Goal: Transaction & Acquisition: Obtain resource

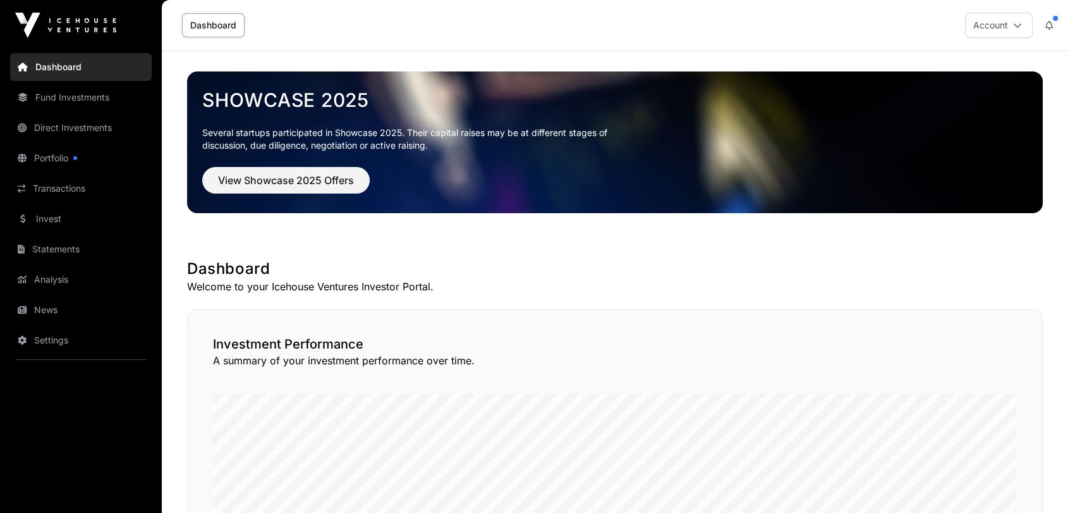
click at [41, 215] on link "Invest" at bounding box center [81, 219] width 142 height 28
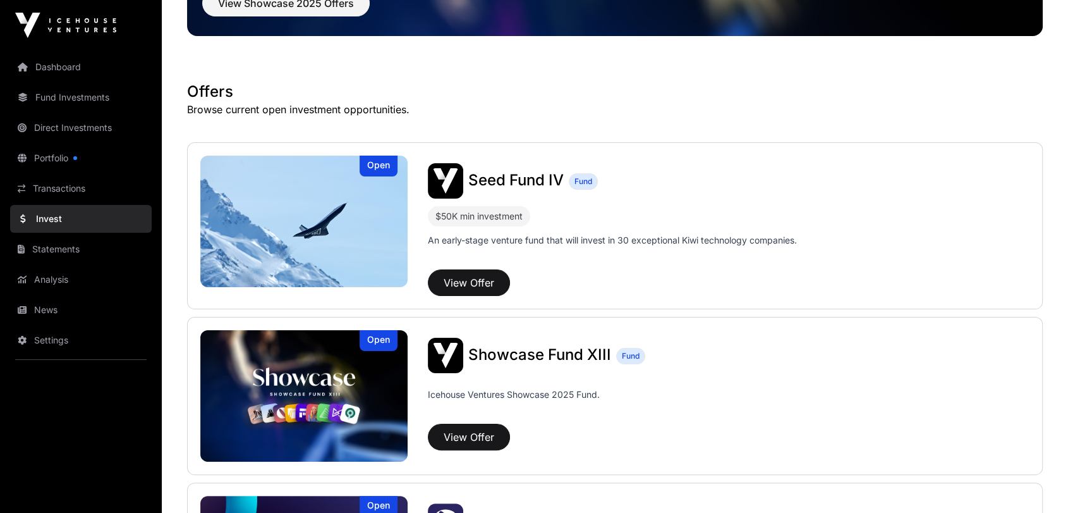
scroll to position [281, 0]
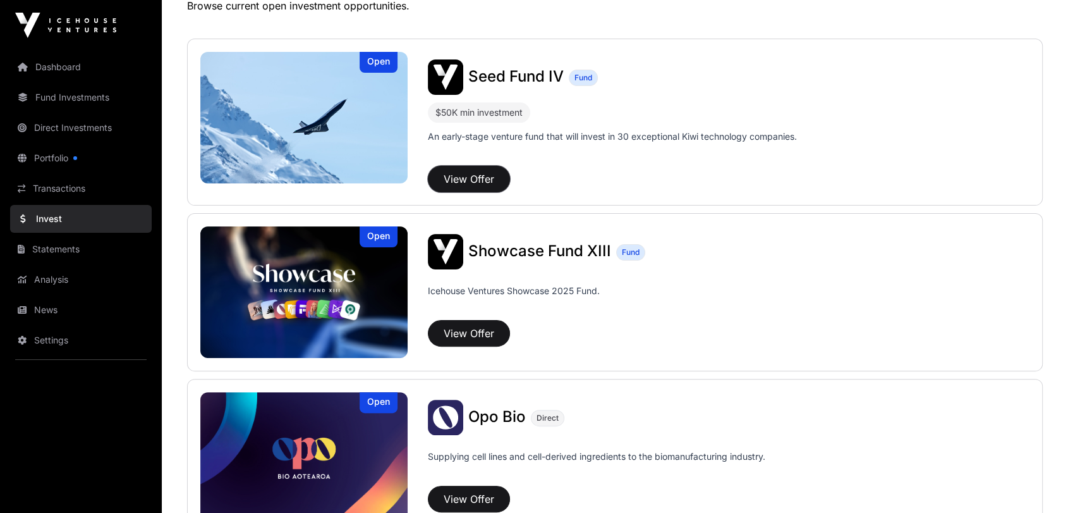
click at [475, 183] on button "View Offer" at bounding box center [469, 179] width 82 height 27
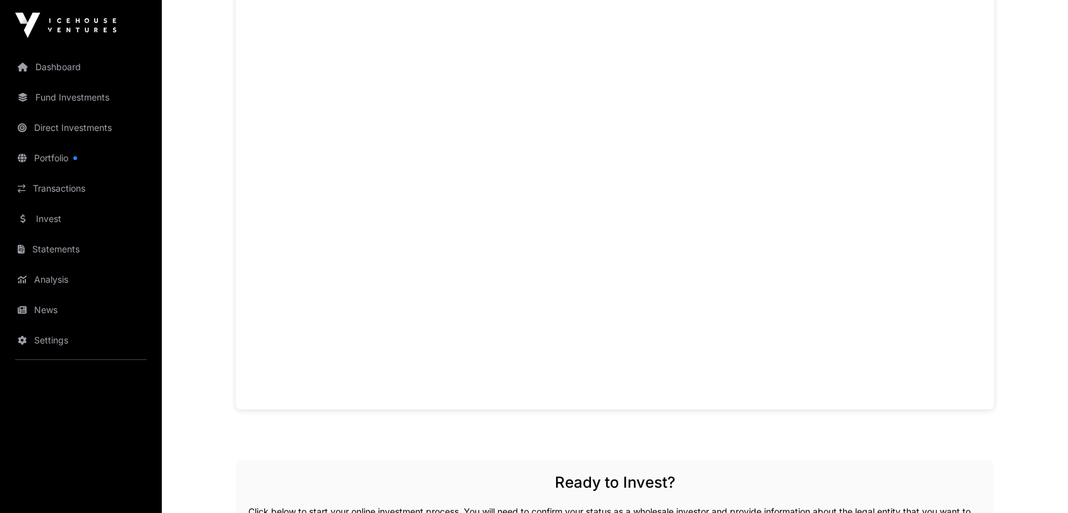
scroll to position [1123, 0]
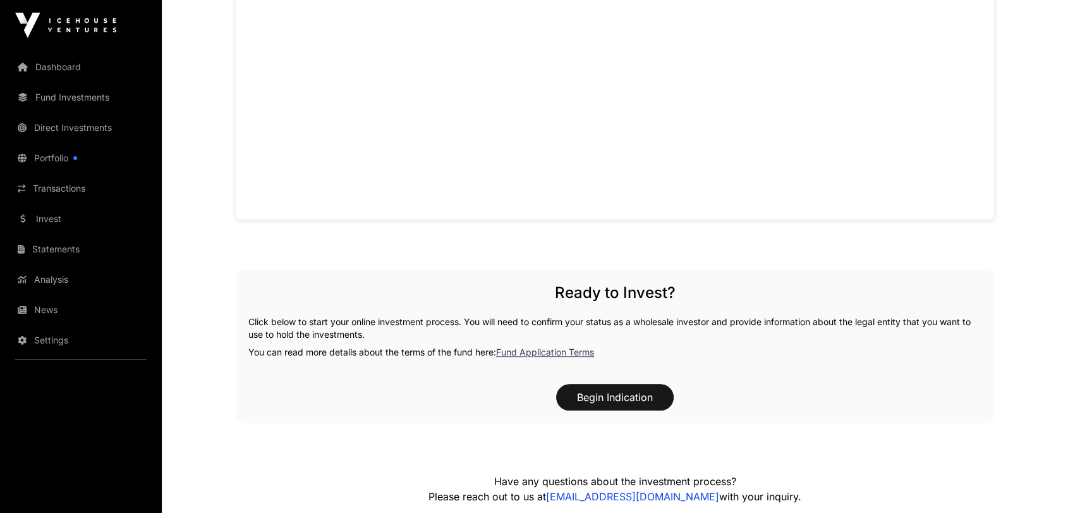
click at [539, 350] on link "Fund Application Terms" at bounding box center [545, 351] width 98 height 11
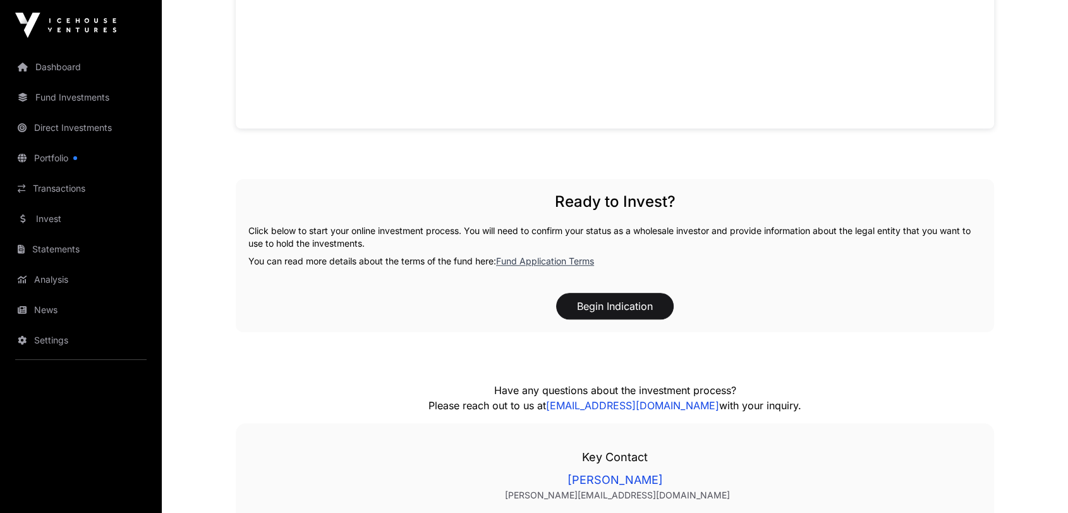
scroll to position [1359, 0]
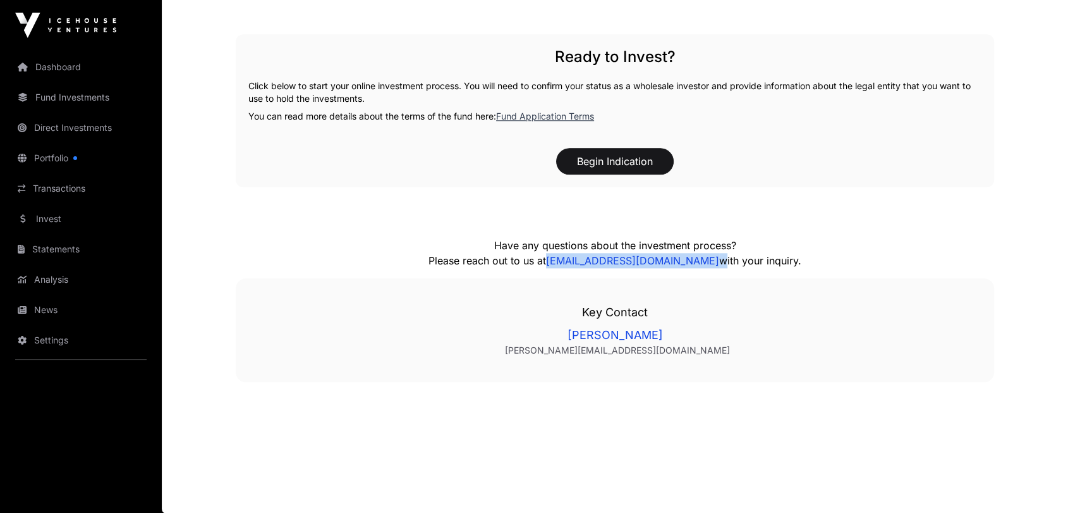
drag, startPoint x: 722, startPoint y: 262, endPoint x: 546, endPoint y: 263, distance: 175.7
click at [546, 263] on p "Have any questions about the investment process? Please reach out to us at [EMA…" at bounding box center [615, 253] width 569 height 30
copy p "[EMAIL_ADDRESS][DOMAIN_NAME]"
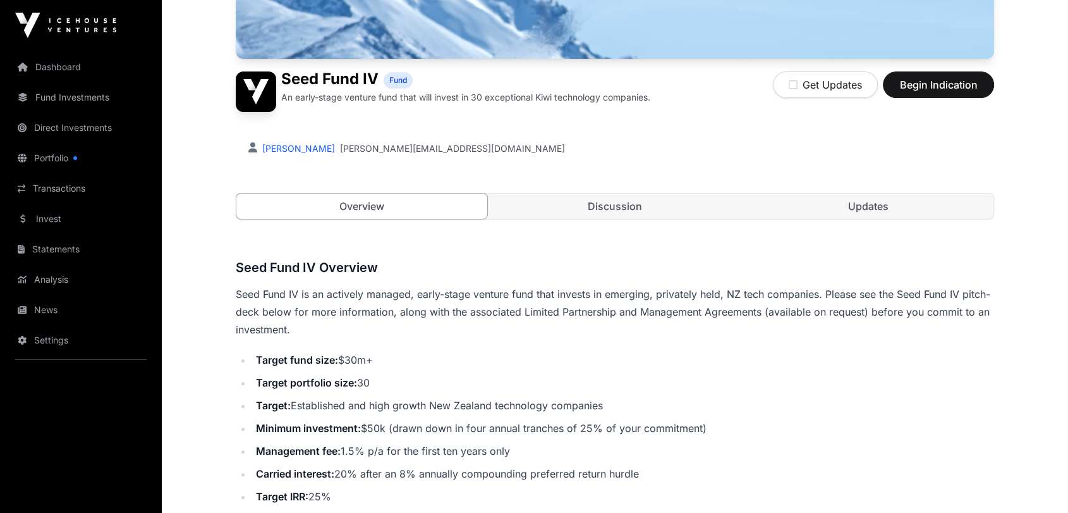
scroll to position [351, 0]
